Goal: Information Seeking & Learning: Check status

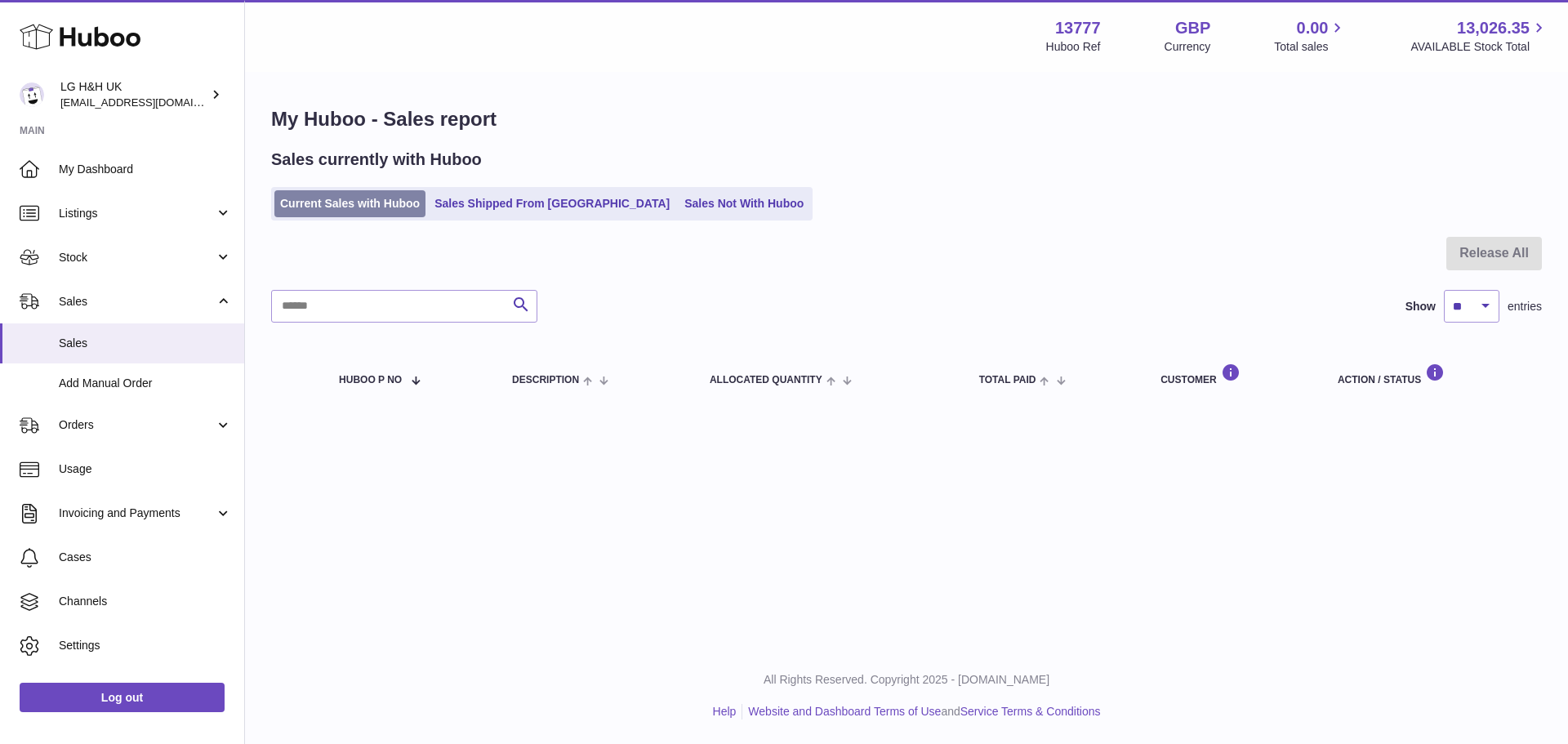
click at [344, 206] on link "Current Sales with Huboo" at bounding box center [350, 203] width 151 height 27
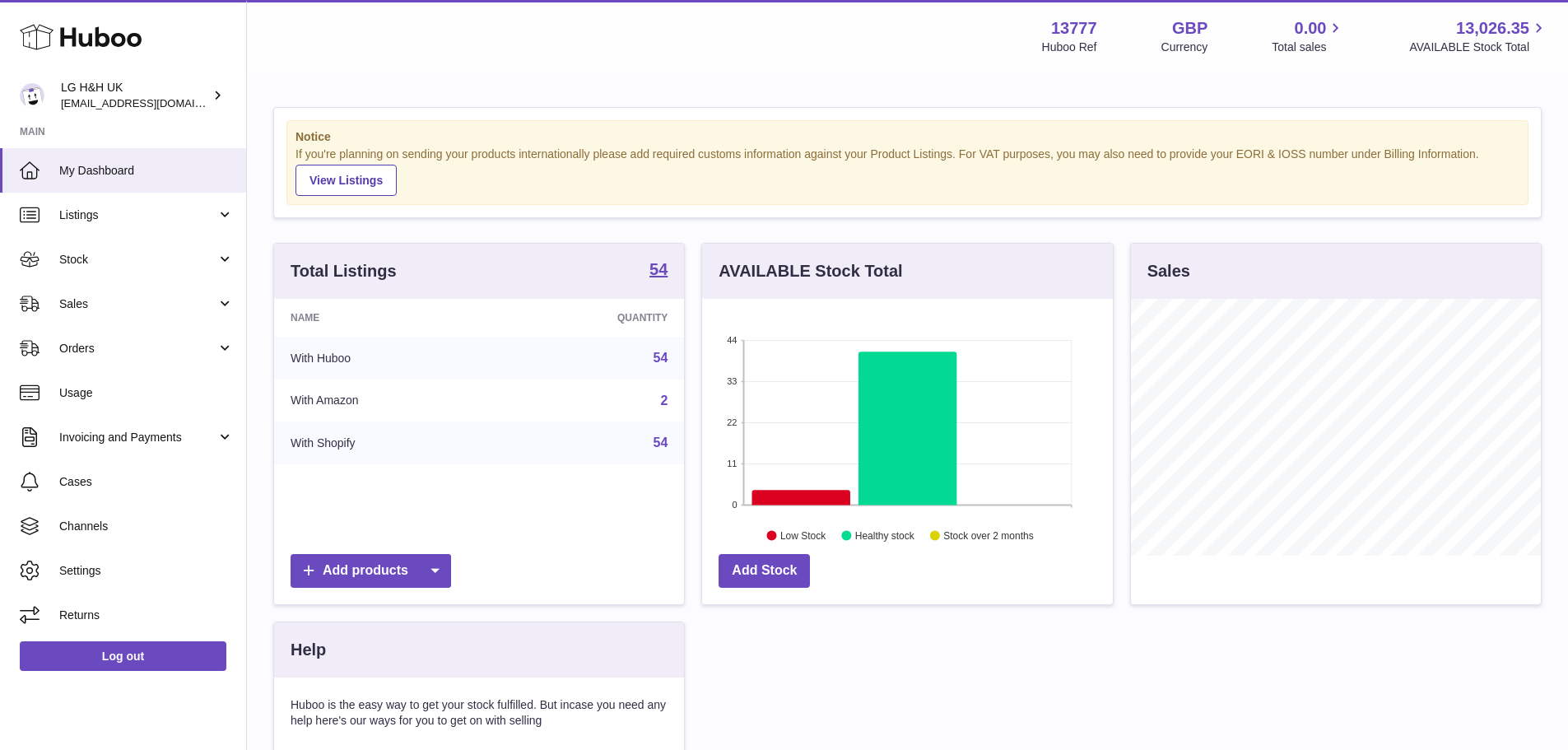
scroll to position [257, 411]
click at [165, 298] on span "Sales" at bounding box center [138, 304] width 157 height 16
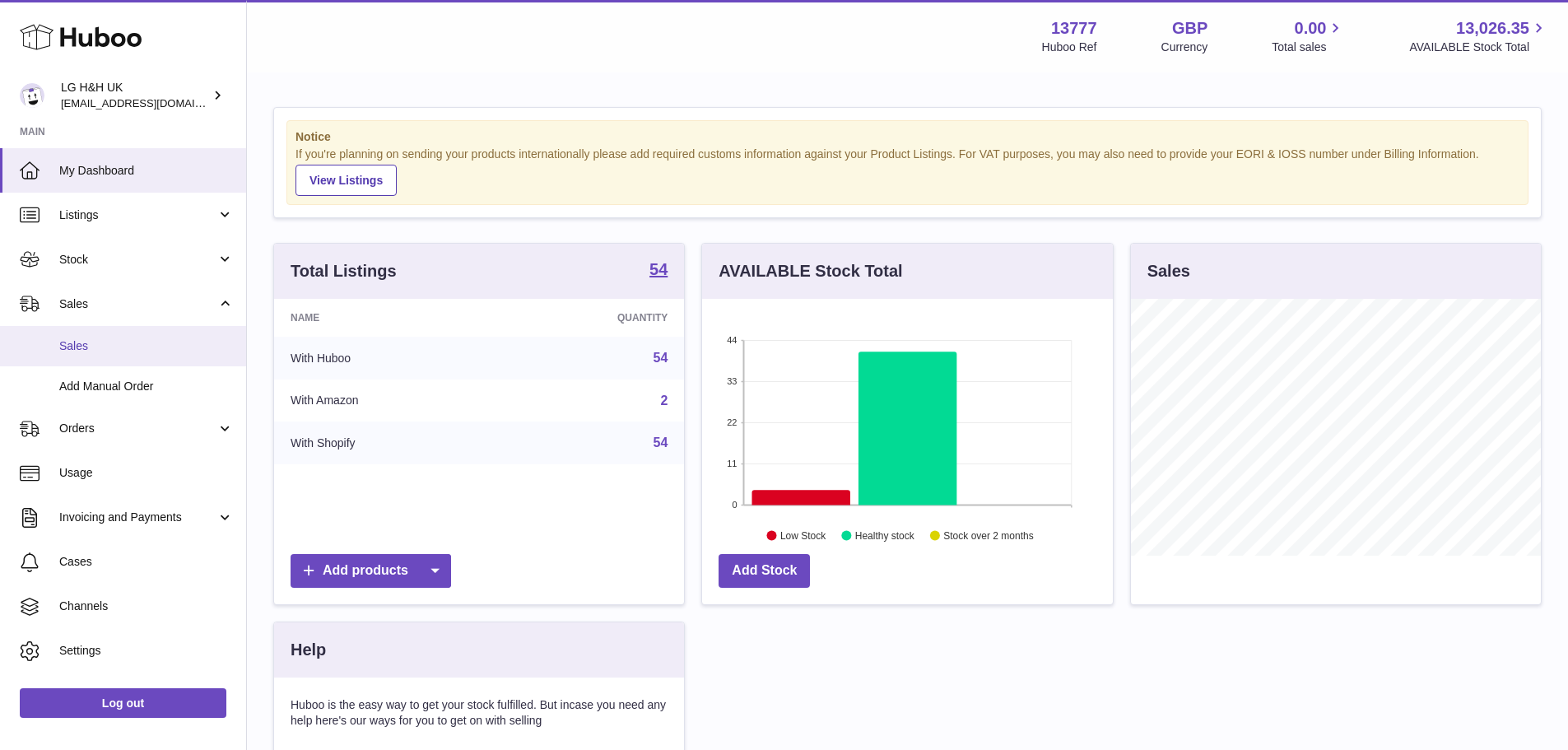
click at [120, 349] on span "Sales" at bounding box center [147, 346] width 175 height 16
